Goal: Ask a question: Seek information or help from site administrators or community

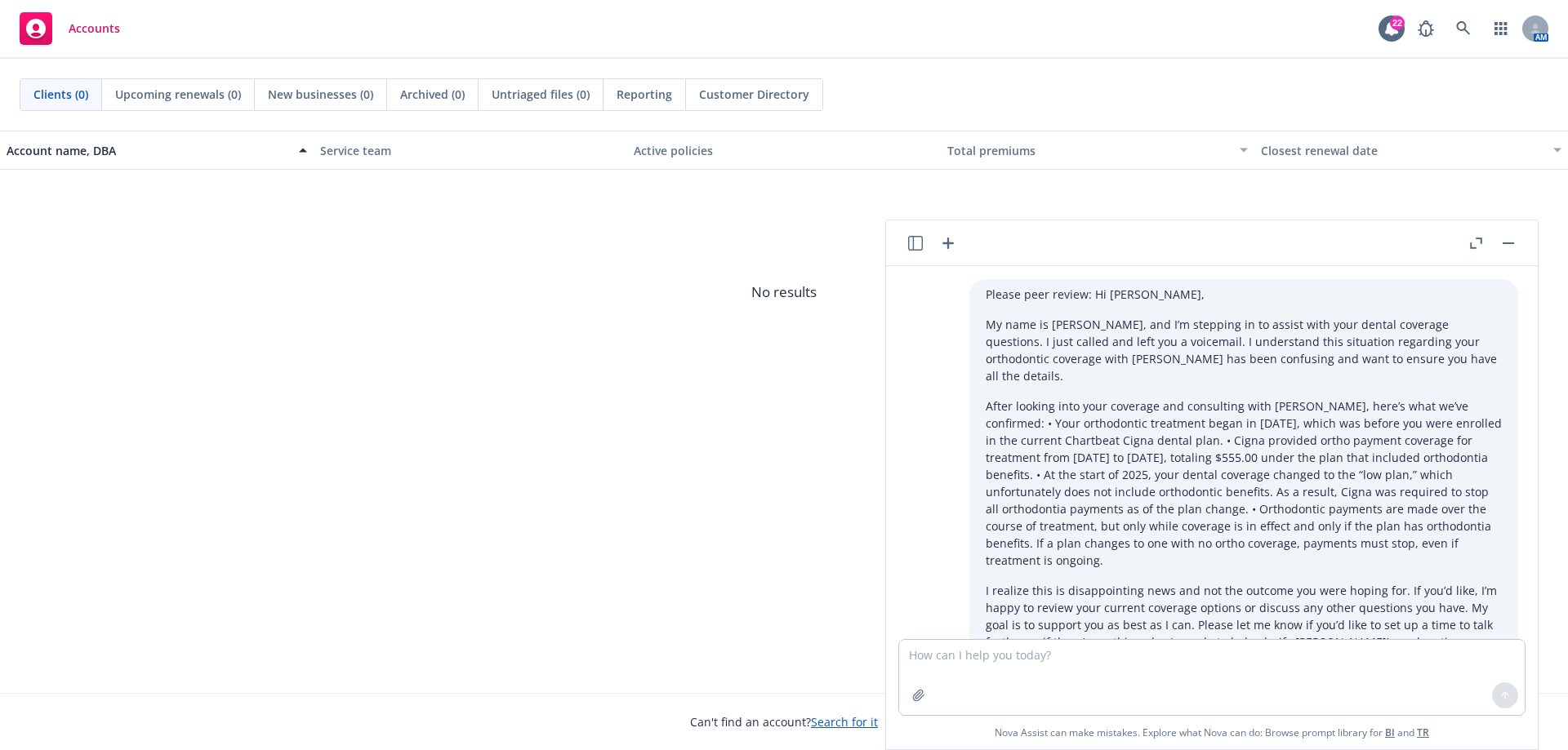
scroll to position [1376, 0]
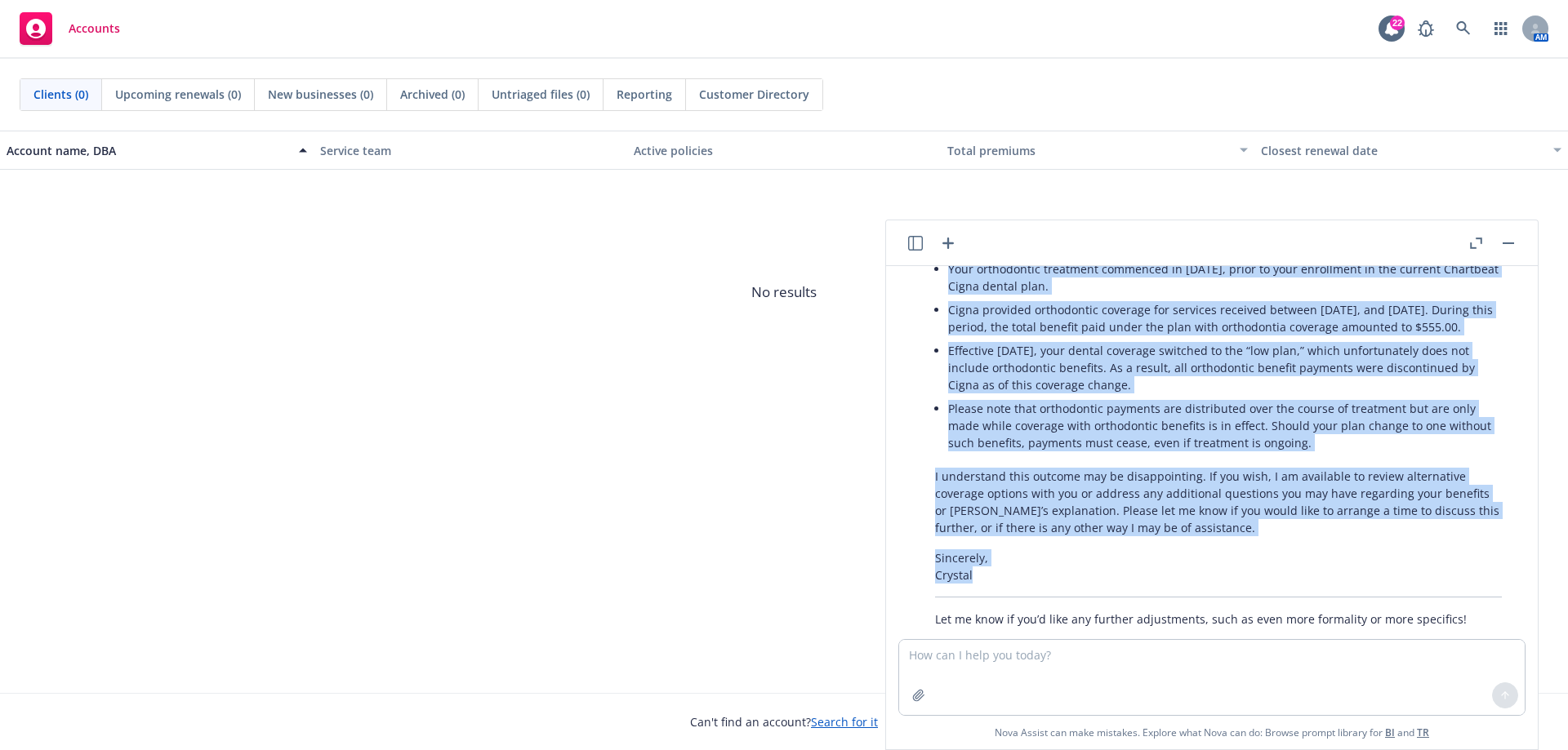
click at [950, 240] on icon "button" at bounding box center [948, 243] width 20 height 20
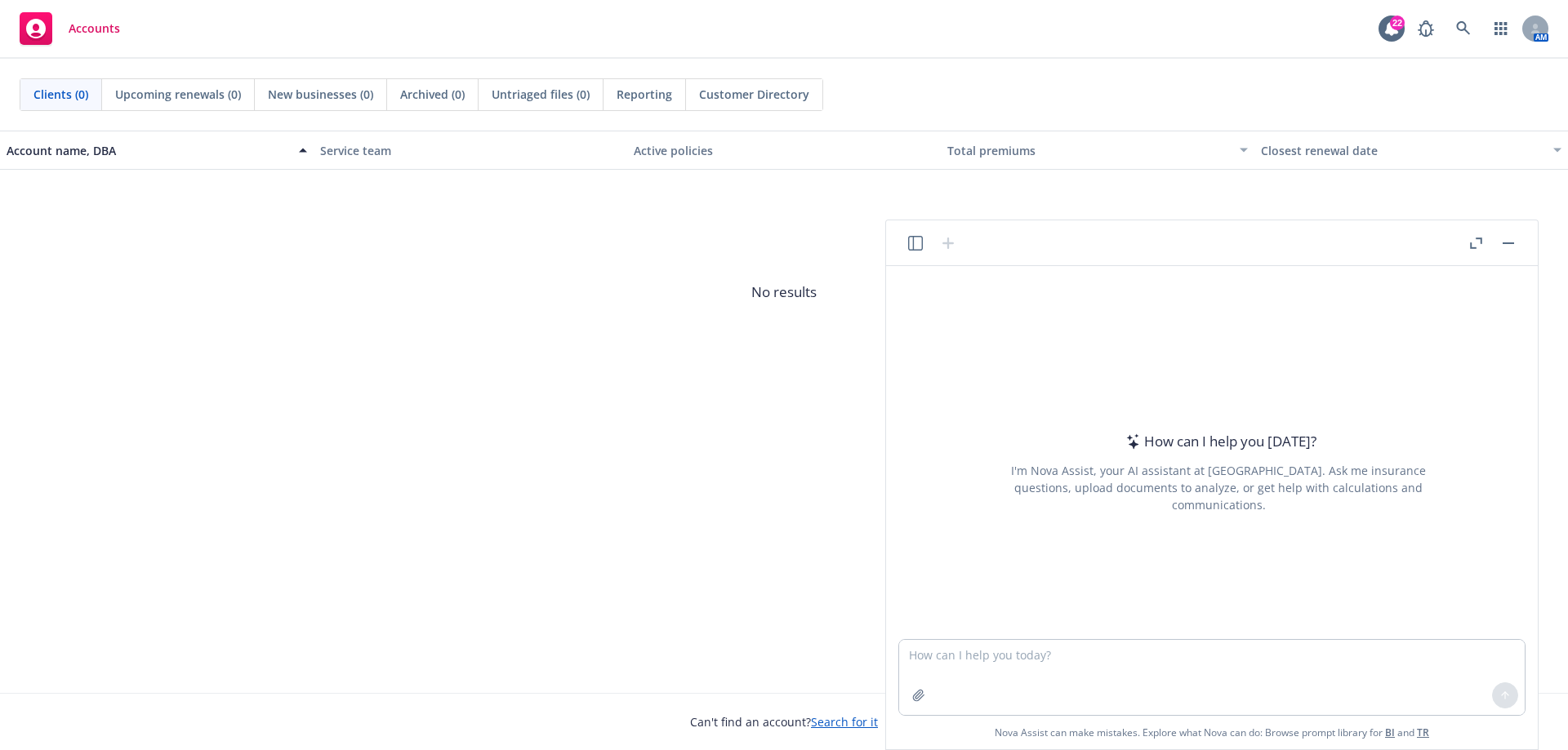
click at [908, 247] on icon "button" at bounding box center [915, 243] width 15 height 15
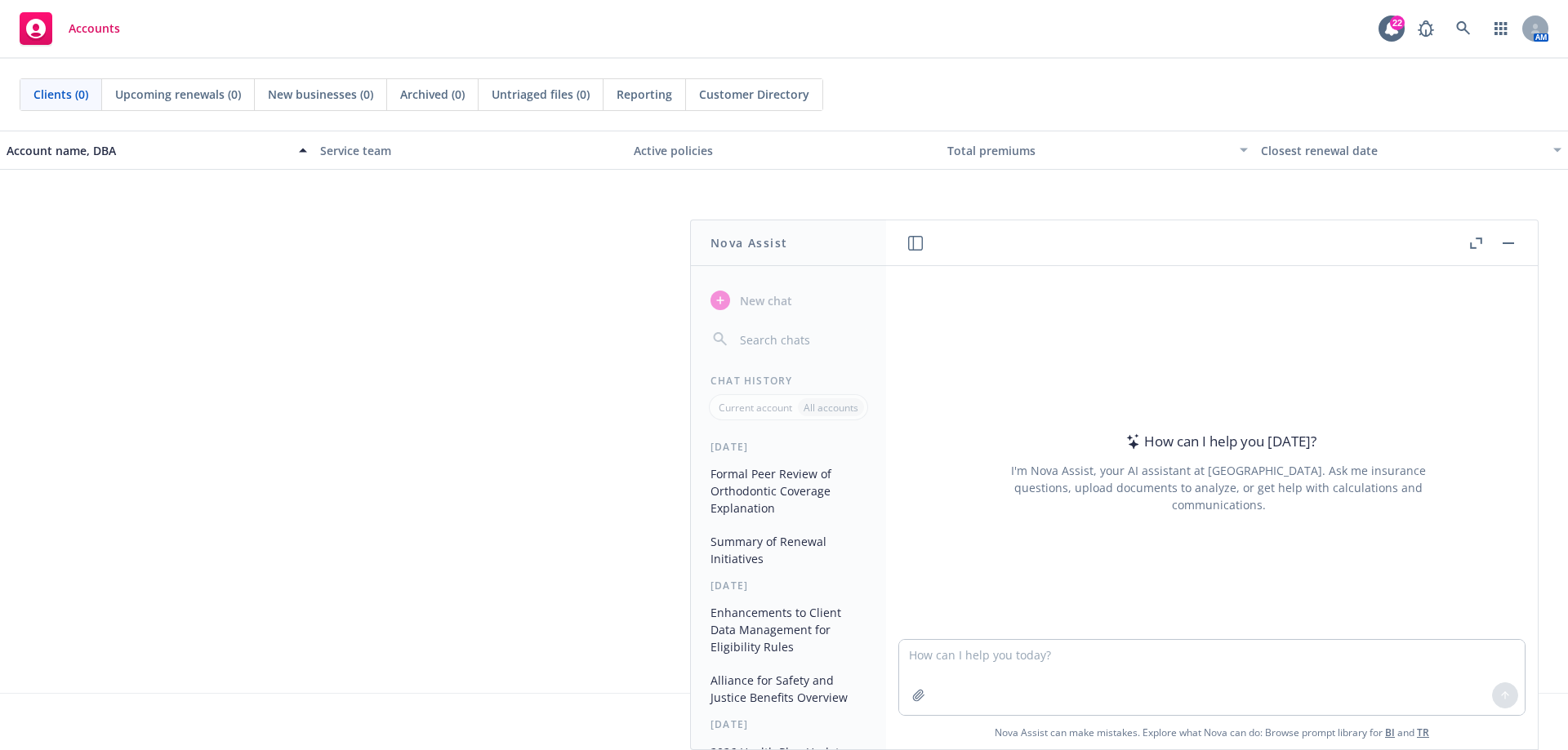
click at [766, 494] on button "Formal Peer Review of Orthodontic Coverage Explanation" at bounding box center [788, 491] width 169 height 61
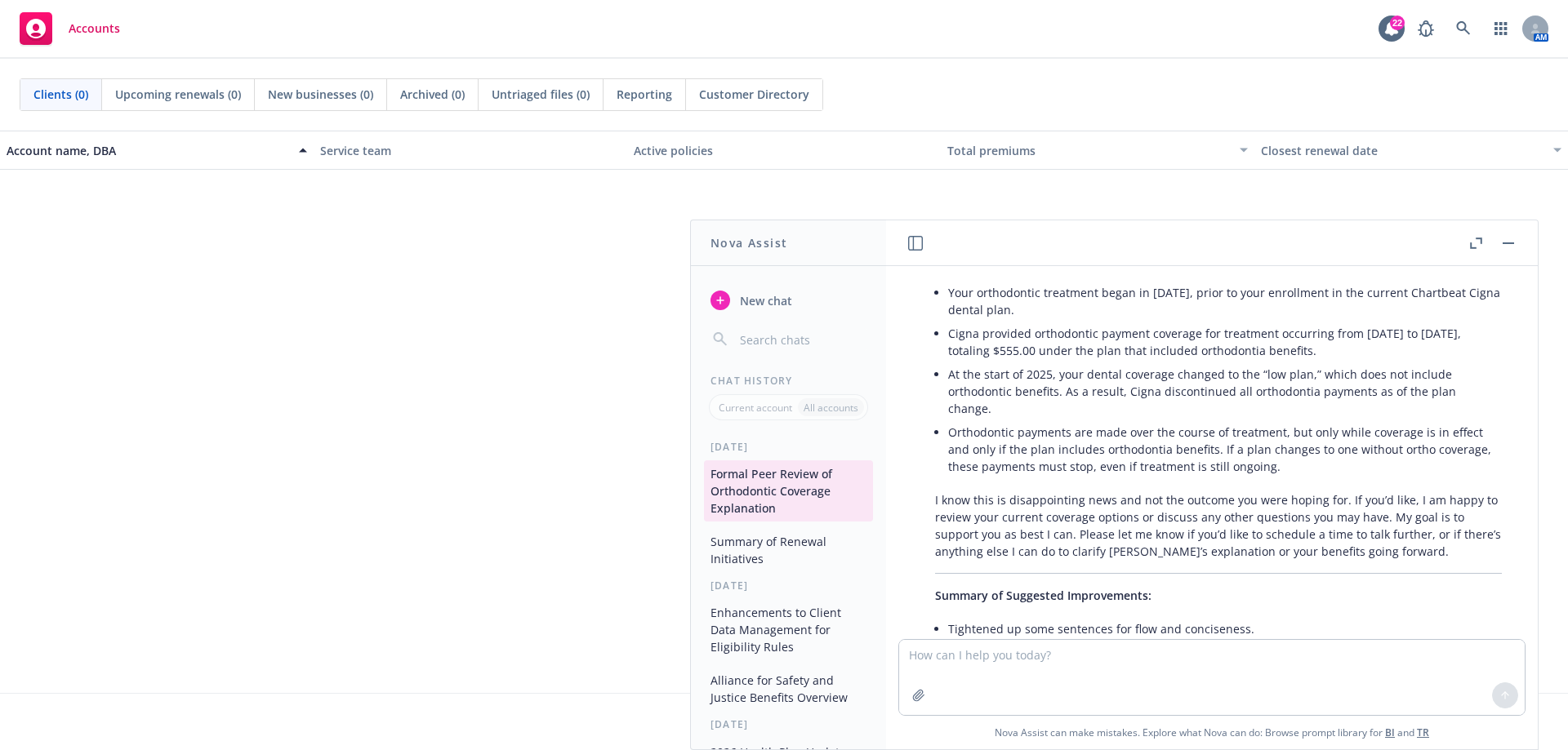
scroll to position [932, 0]
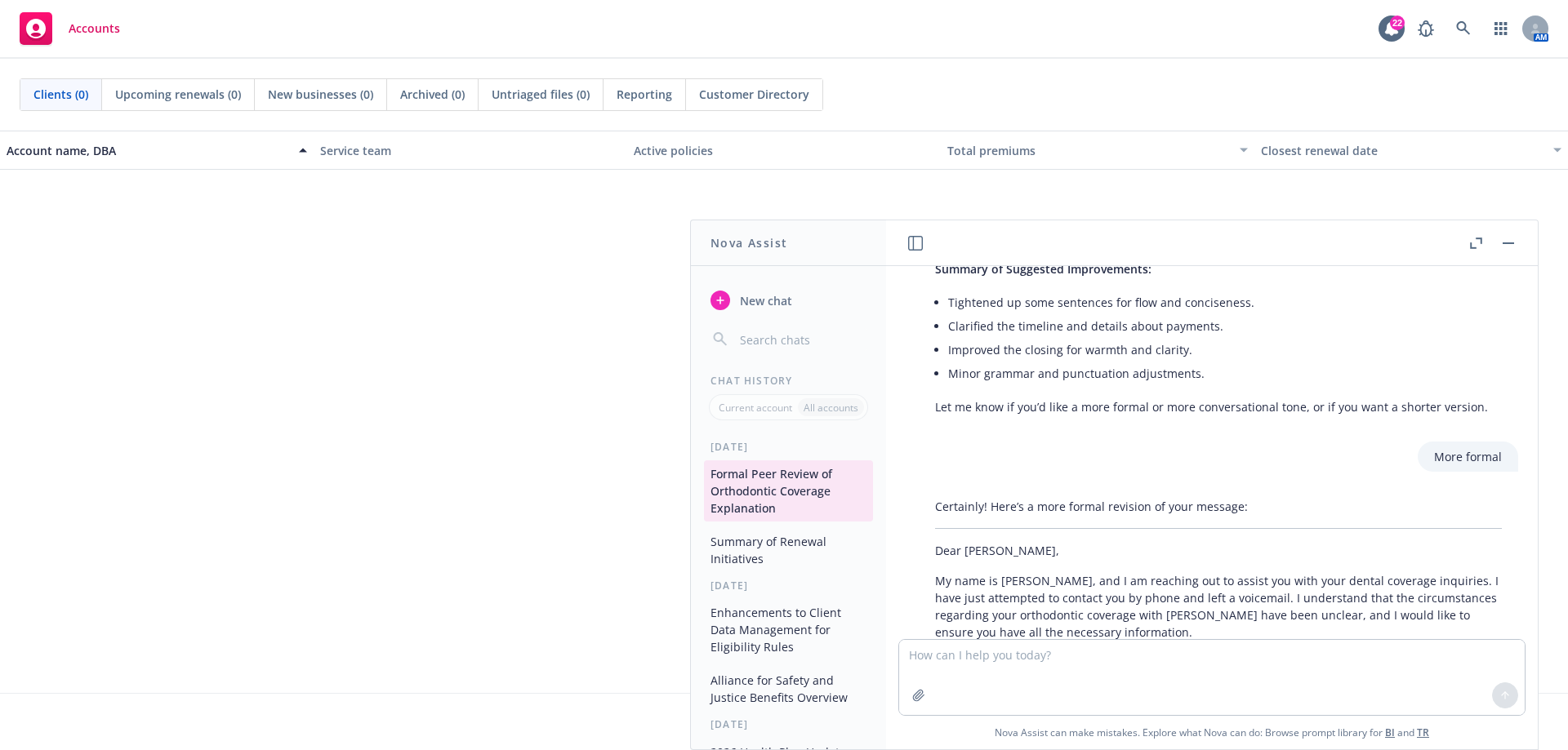
click at [1495, 442] on div "More formal" at bounding box center [1468, 457] width 100 height 30
drag, startPoint x: 1495, startPoint y: 406, endPoint x: 1337, endPoint y: 406, distance: 158.0
click at [1337, 442] on div "More formal" at bounding box center [1219, 457] width 626 height 30
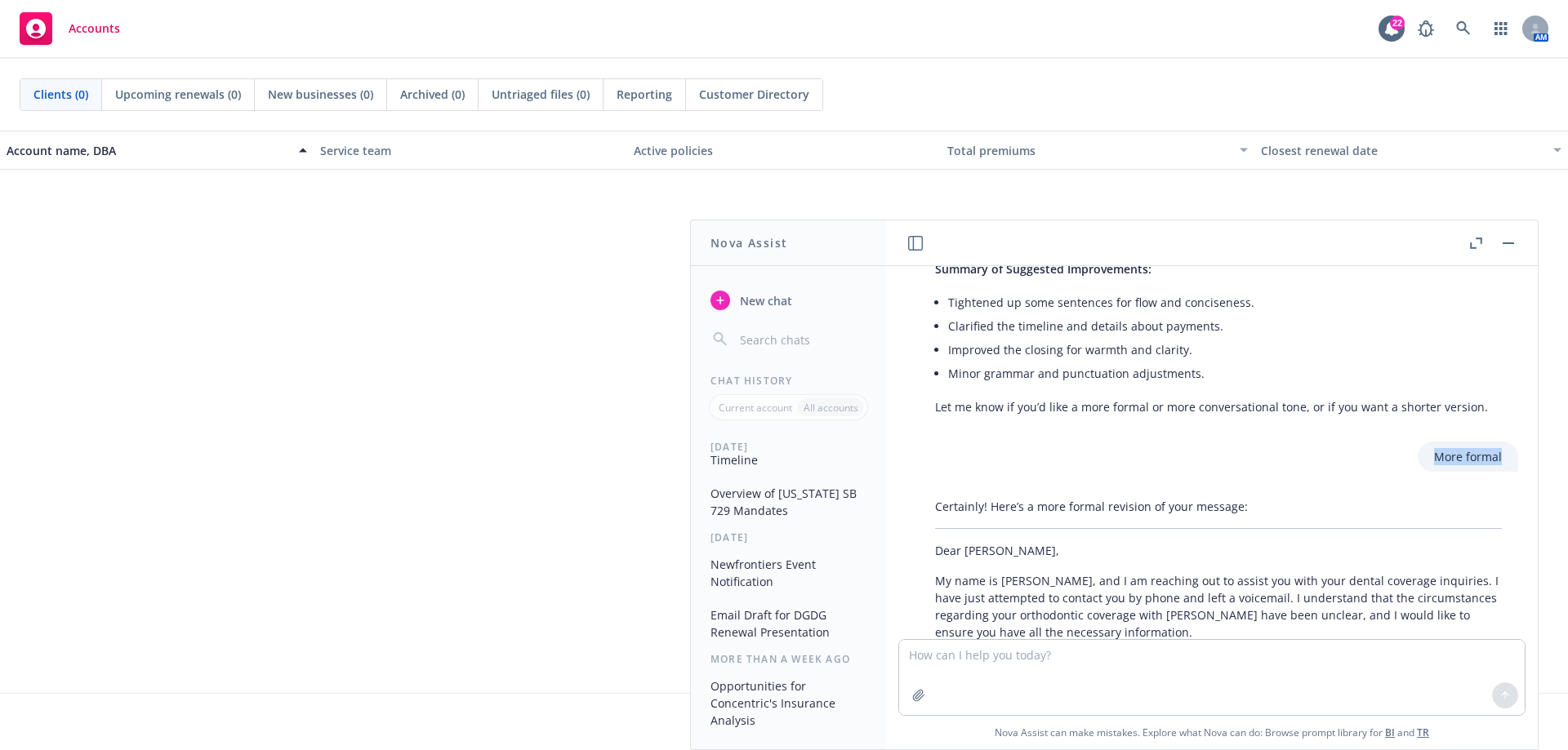
scroll to position [0, 0]
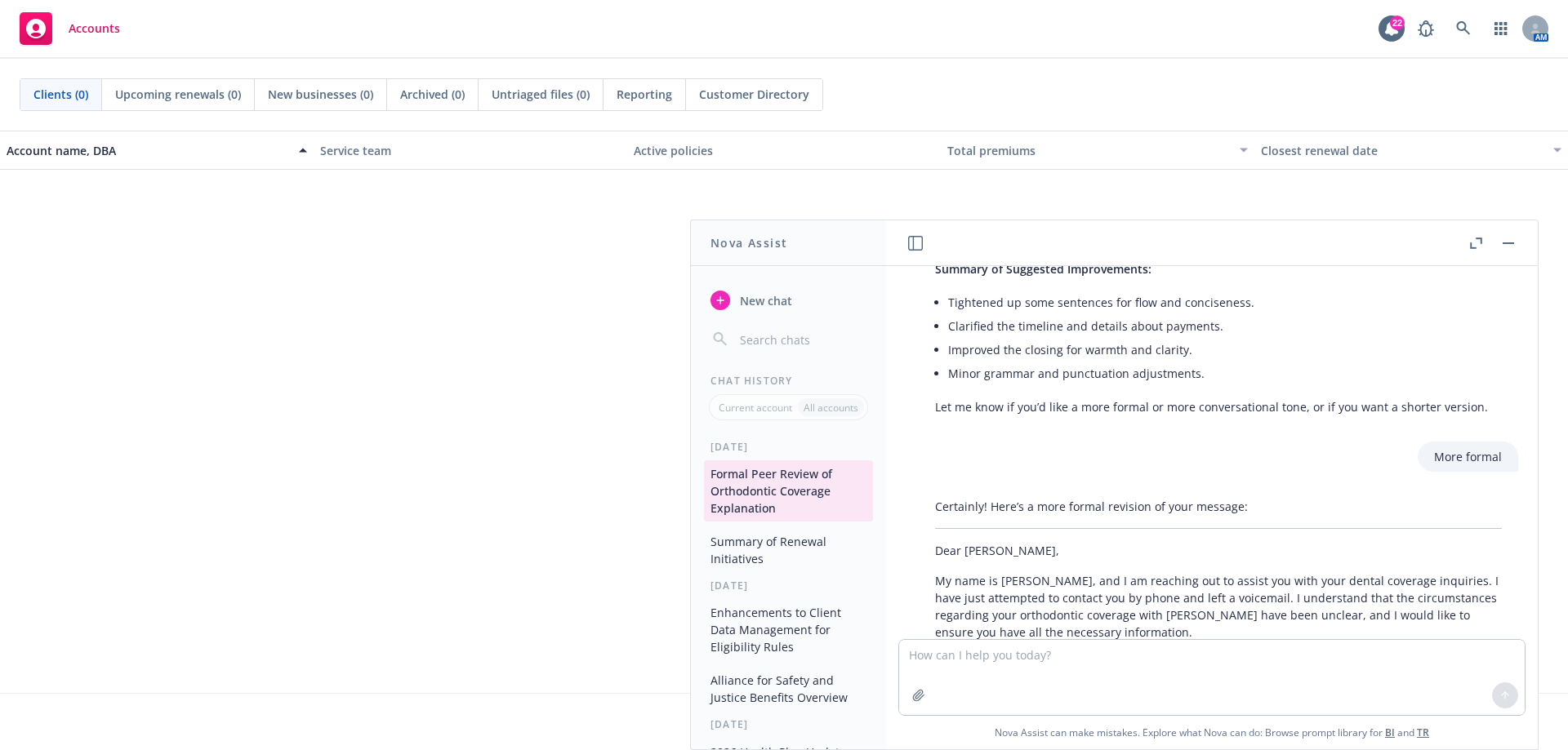
click at [822, 411] on p "All accounts" at bounding box center [831, 408] width 55 height 14
click at [793, 333] on input "button" at bounding box center [801, 339] width 129 height 23
click at [774, 300] on span "New chat" at bounding box center [764, 300] width 56 height 17
